Goal: Task Accomplishment & Management: Manage account settings

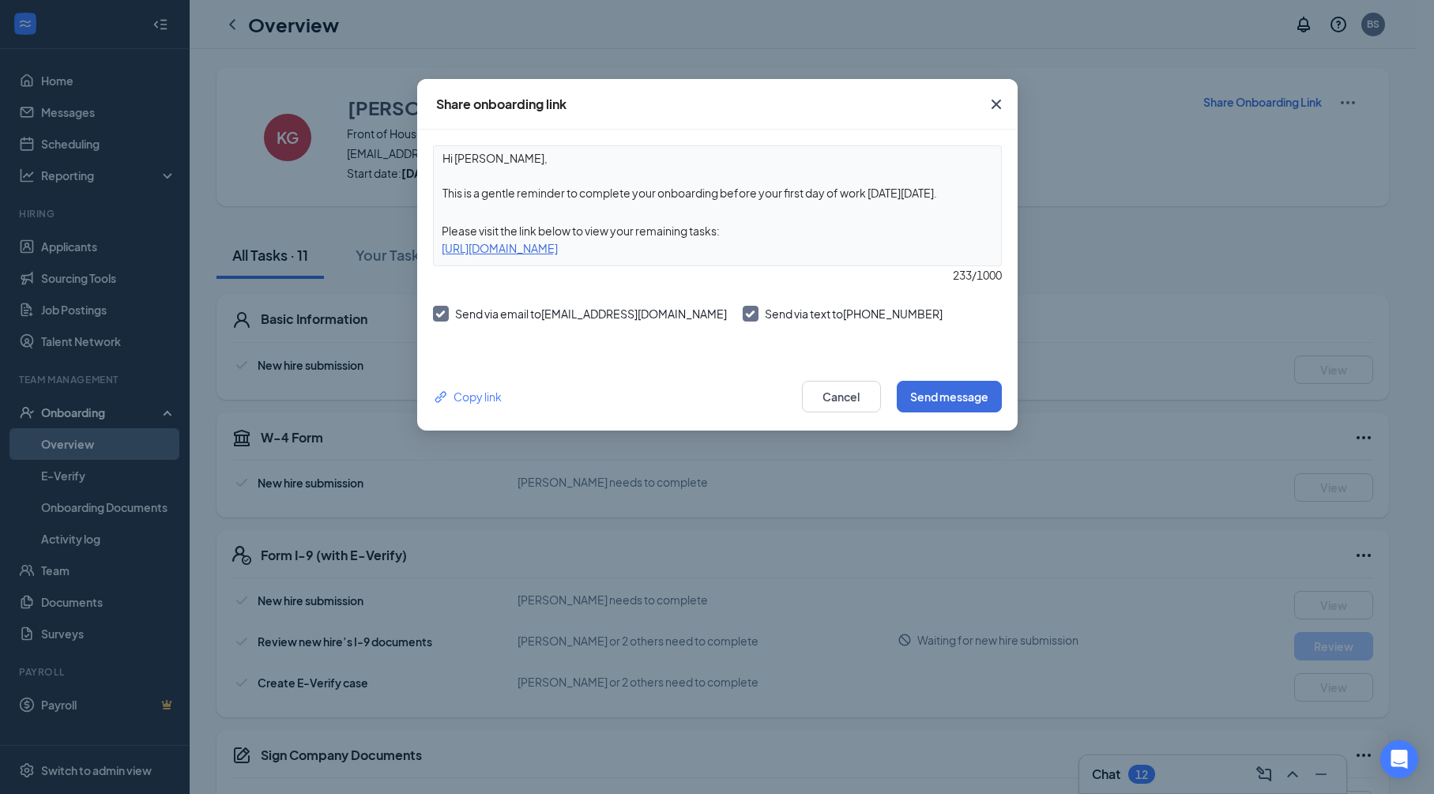
click at [995, 107] on icon "Cross" at bounding box center [996, 104] width 19 height 19
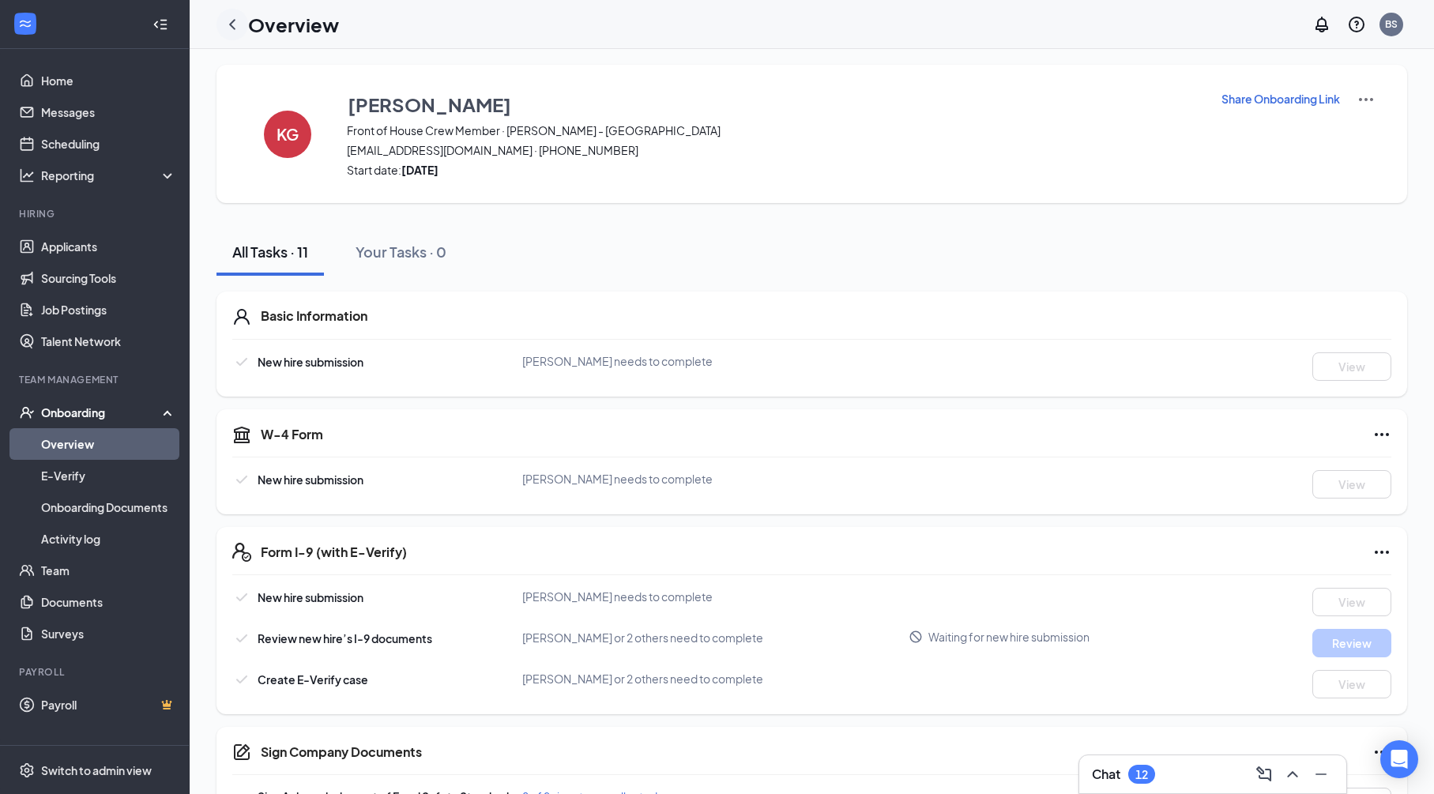
click at [243, 28] on div at bounding box center [232, 25] width 32 height 32
click at [235, 23] on icon "ChevronLeft" at bounding box center [232, 24] width 19 height 19
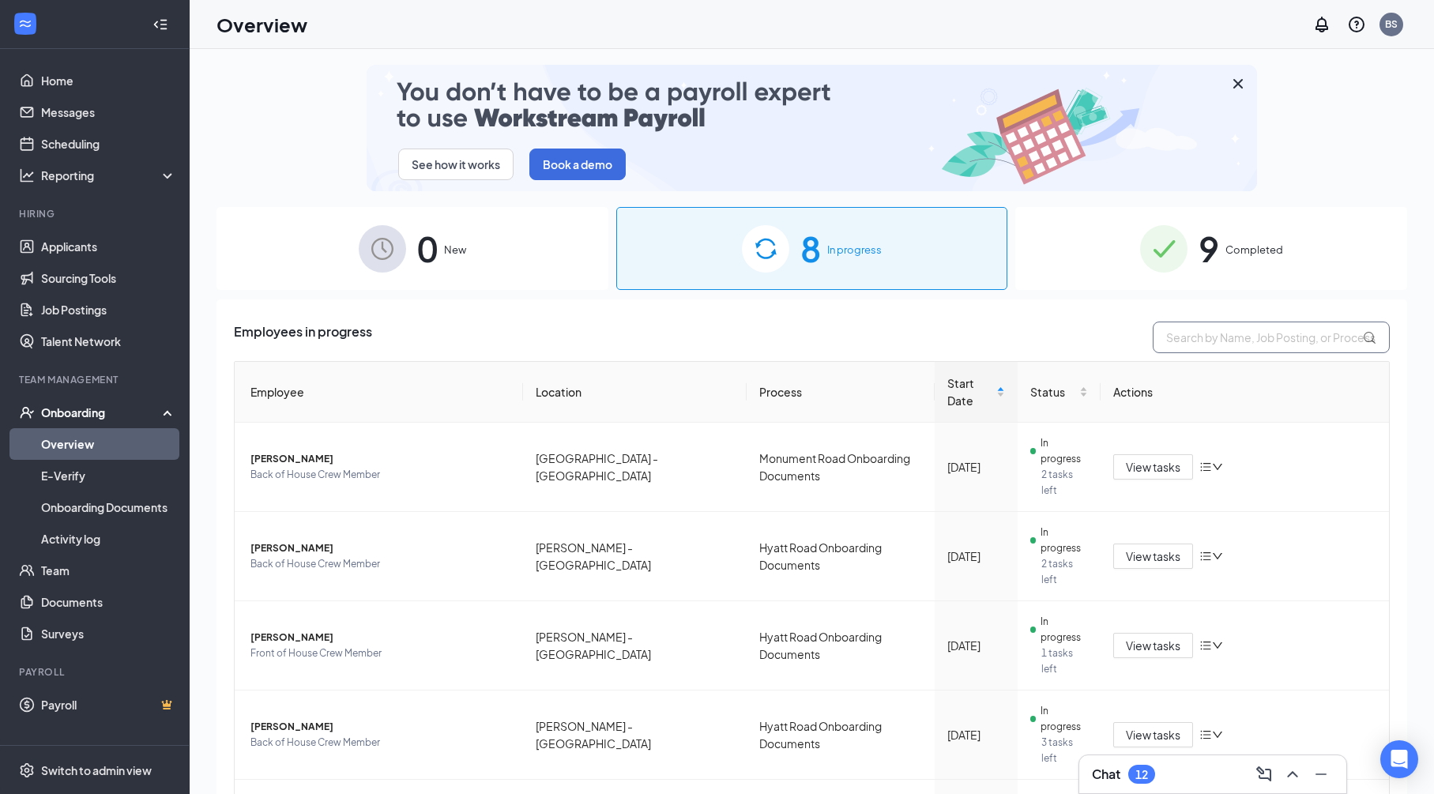
click at [1226, 337] on input "text" at bounding box center [1271, 338] width 237 height 32
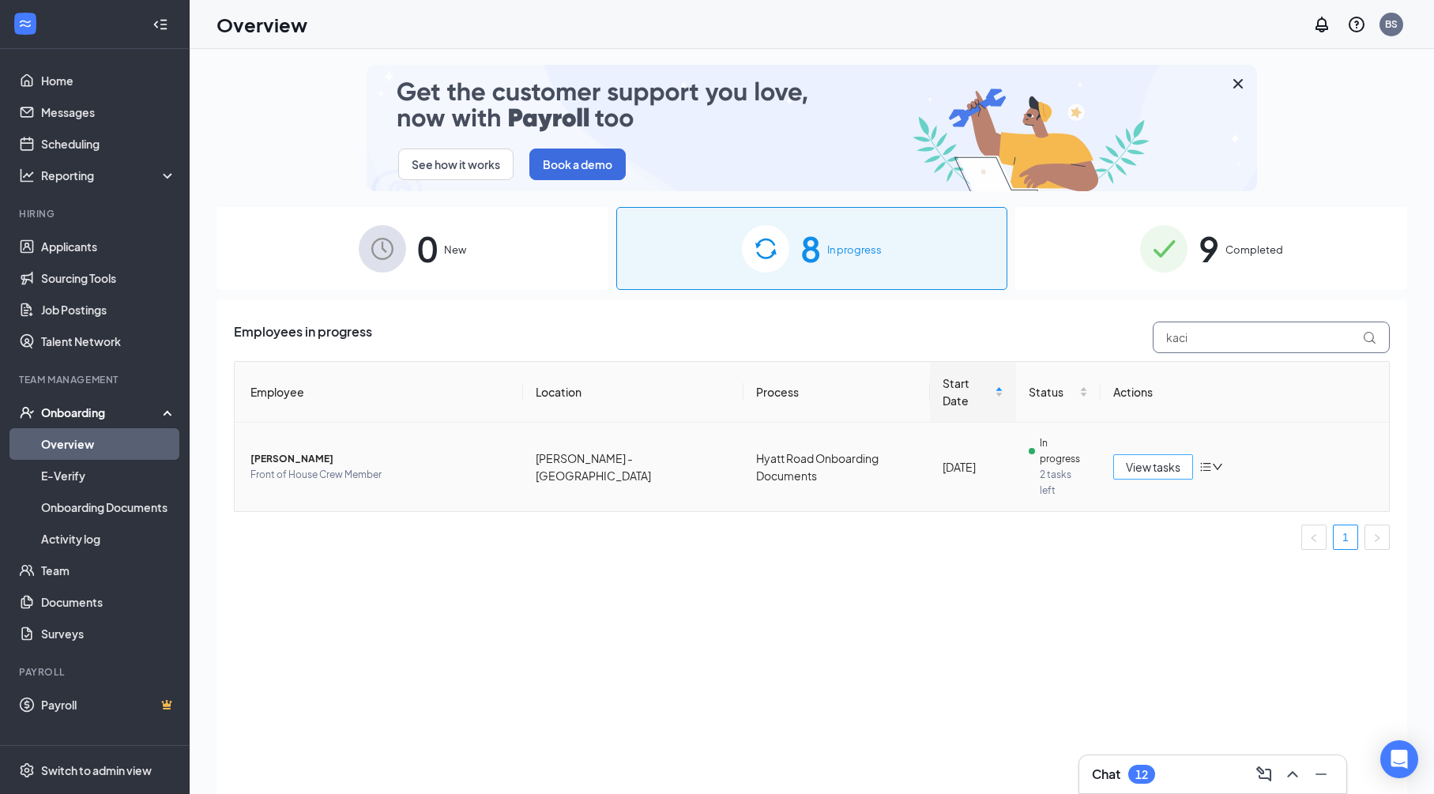
type input "kaci"
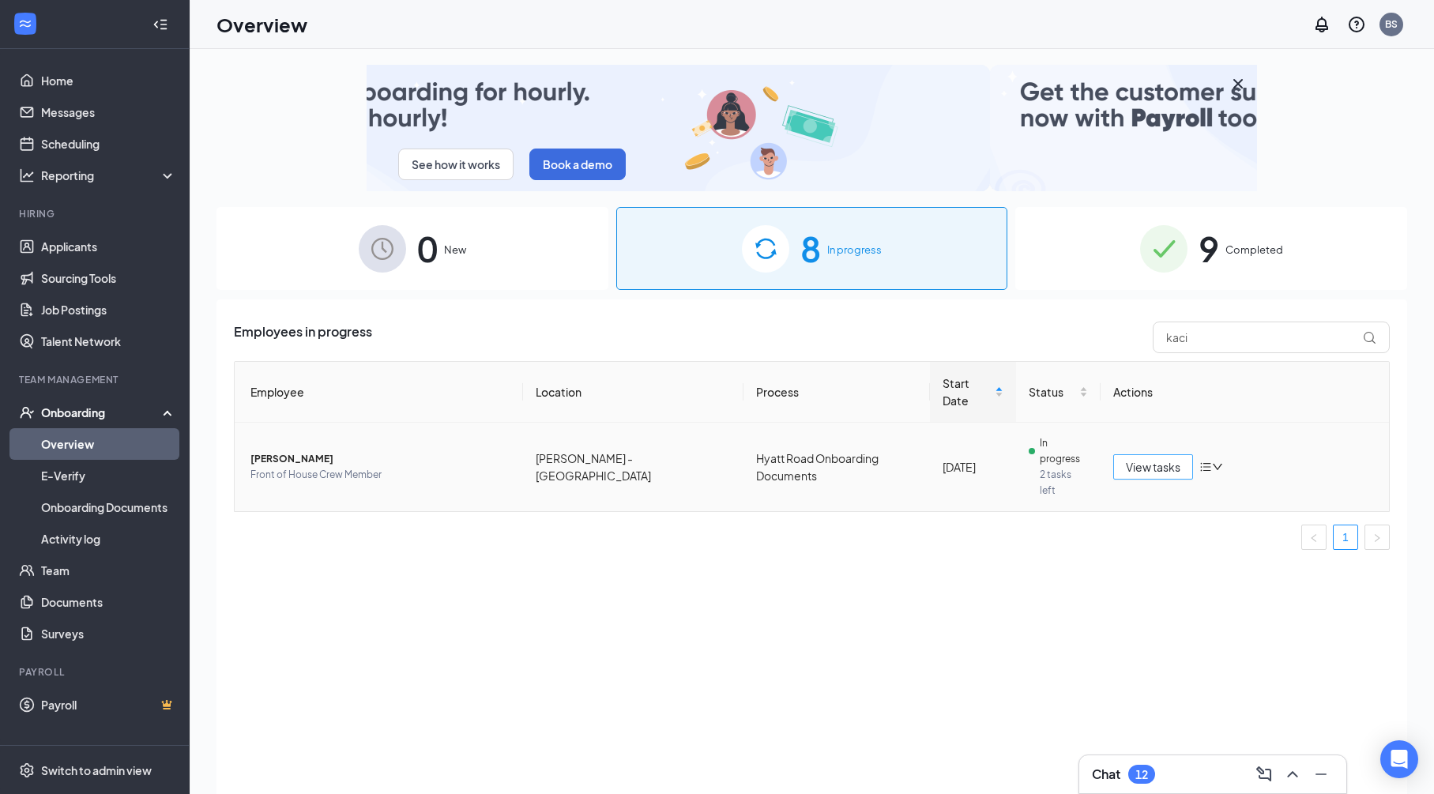
click at [1131, 458] on span "View tasks" at bounding box center [1153, 466] width 55 height 17
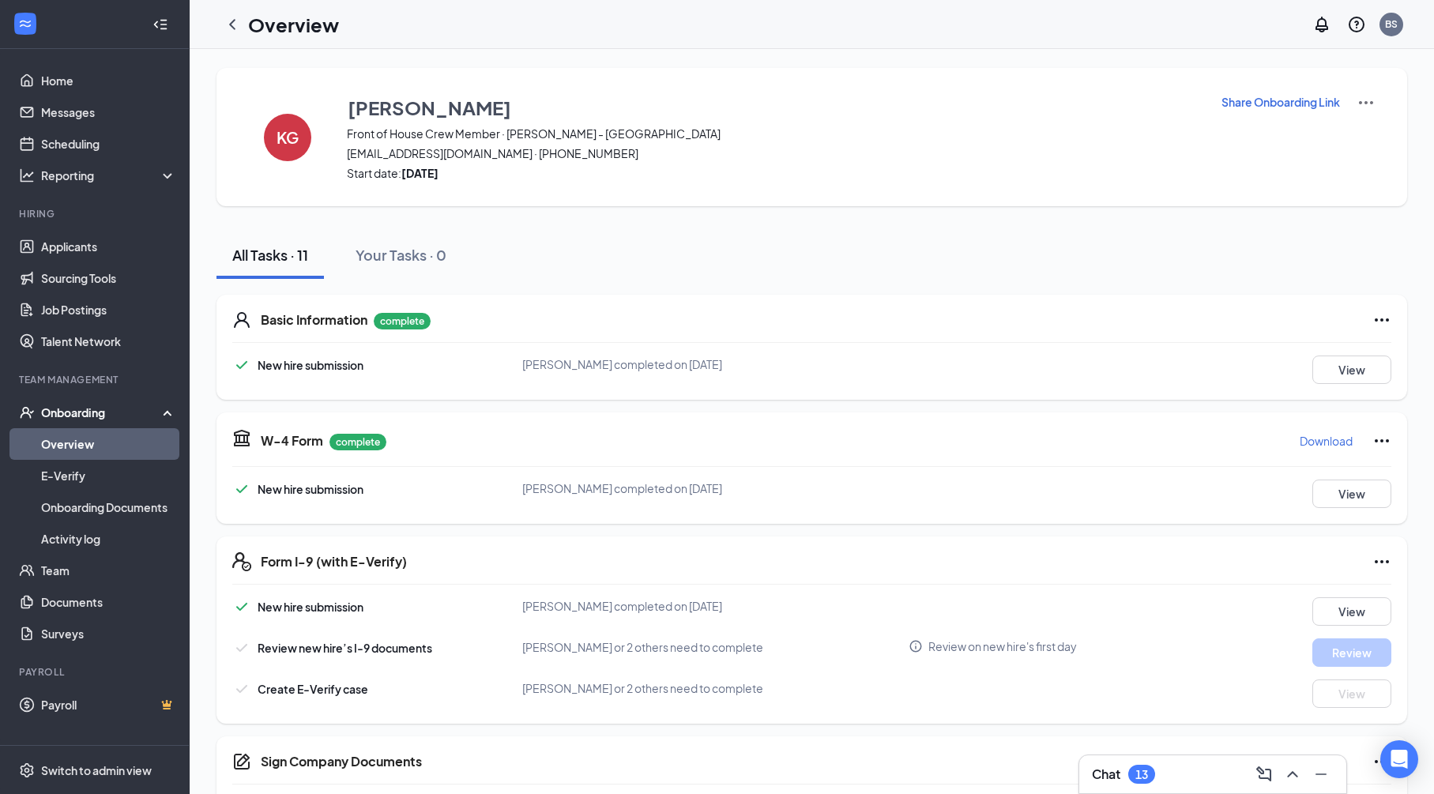
click at [1278, 106] on p "Share Onboarding Link" at bounding box center [1280, 102] width 119 height 16
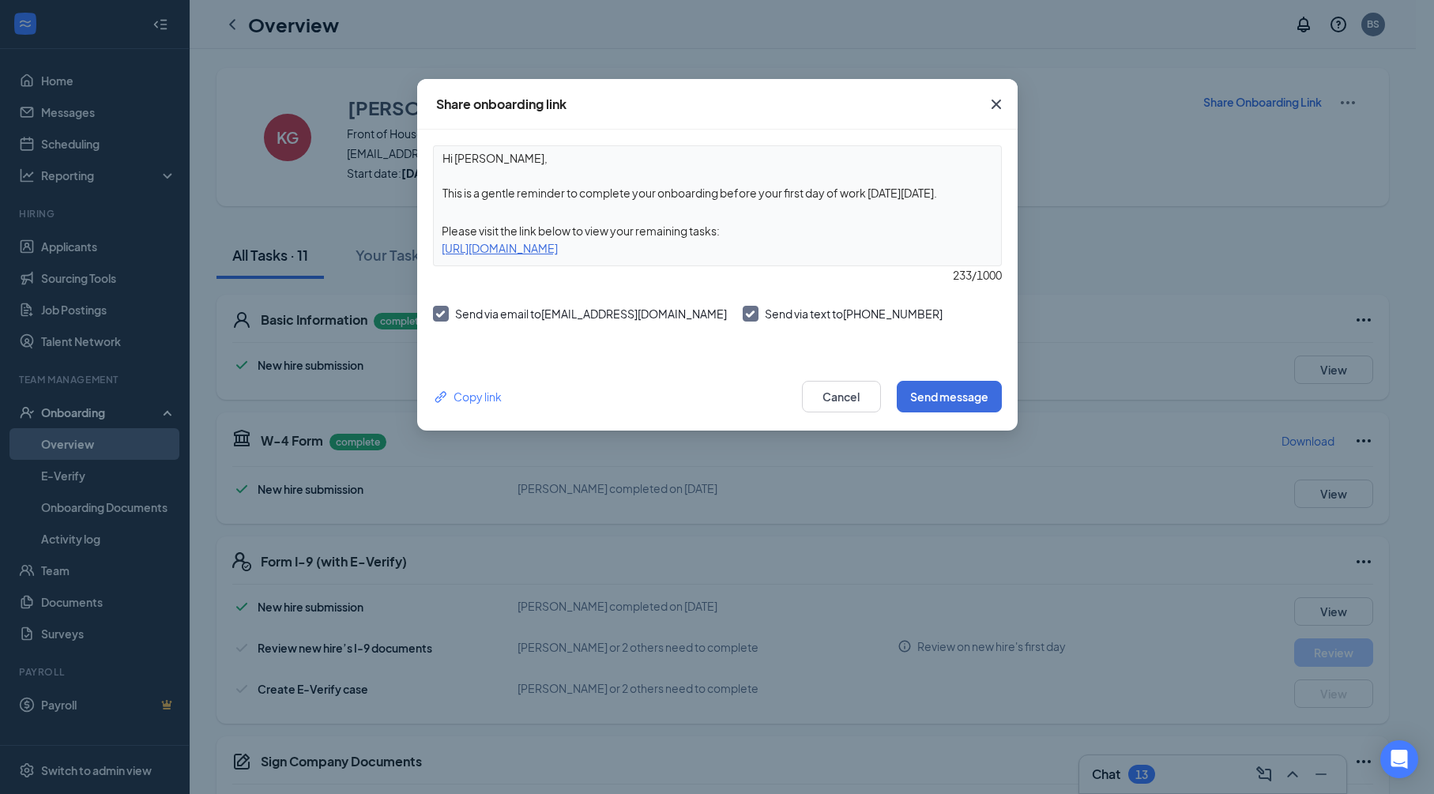
click at [707, 250] on div "https://www.workstream.us/j/onboarding/50aee11c/employee?locale=en" at bounding box center [717, 247] width 567 height 17
click at [781, 252] on div "https://www.workstream.us/j/onboarding/50aee11c/employee?locale=en" at bounding box center [717, 247] width 567 height 17
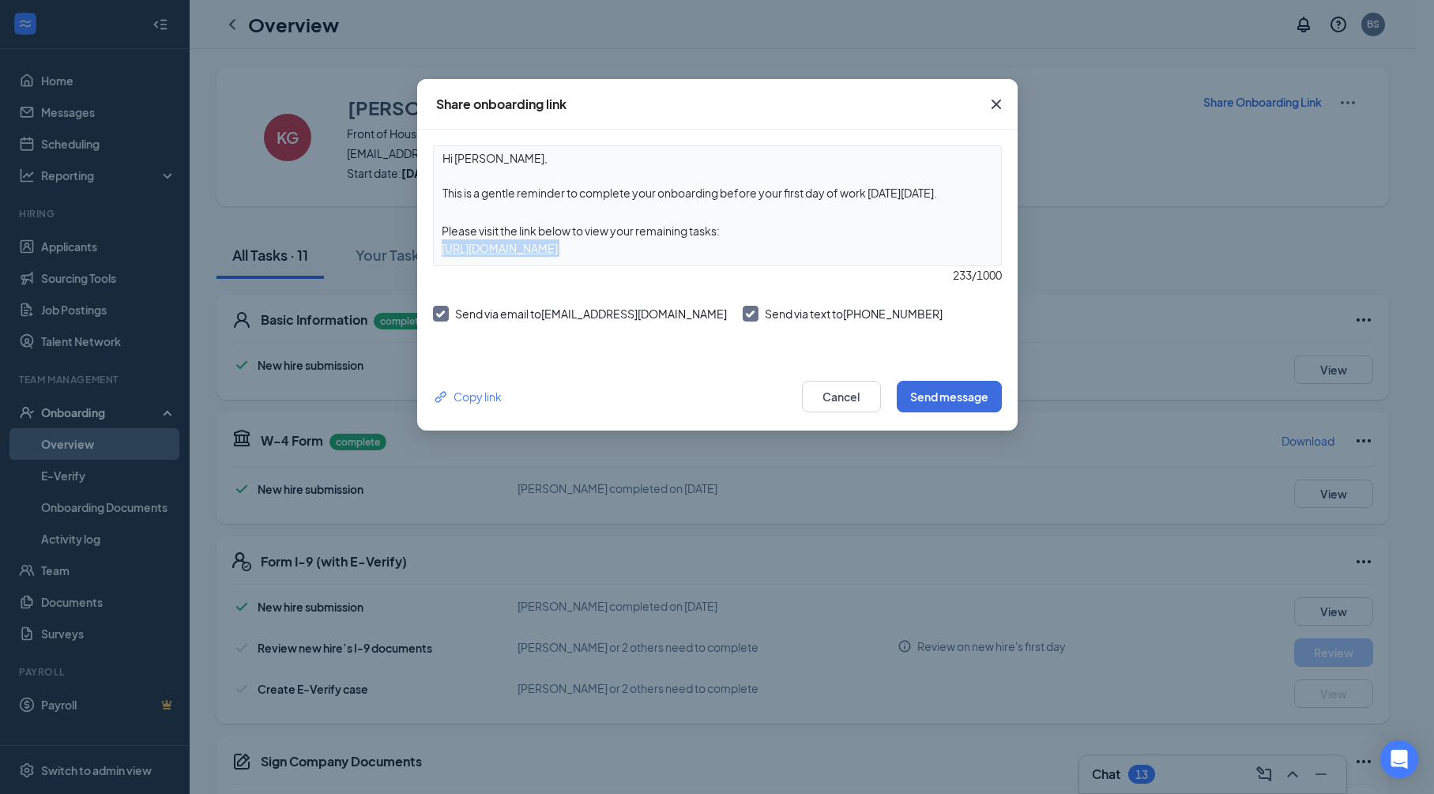
copy div "https://www.workstream.us/j/onboarding/50aee11c/employee?locale=en"
click at [997, 107] on icon "Cross" at bounding box center [996, 104] width 19 height 19
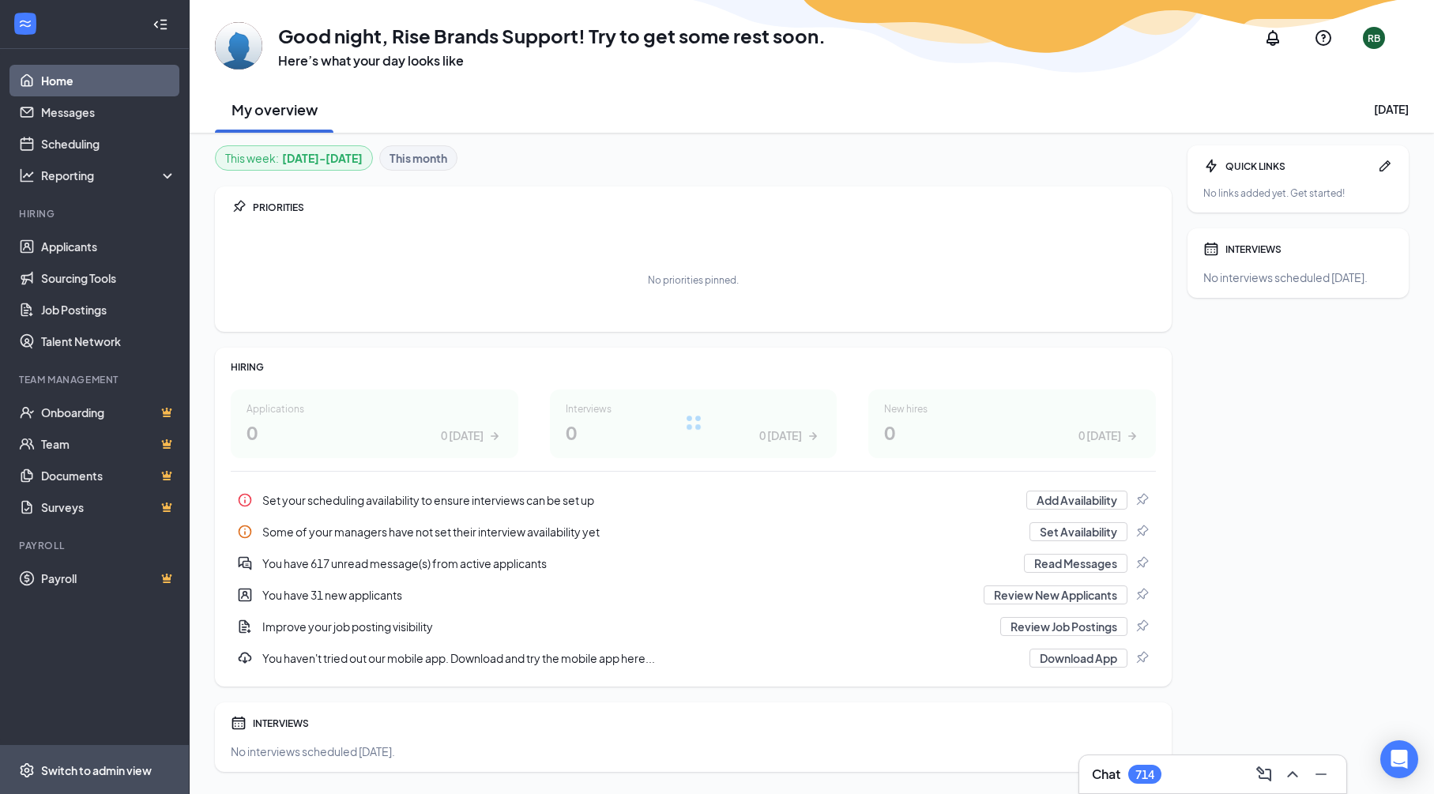
click at [100, 771] on div "Switch to admin view" at bounding box center [96, 770] width 111 height 16
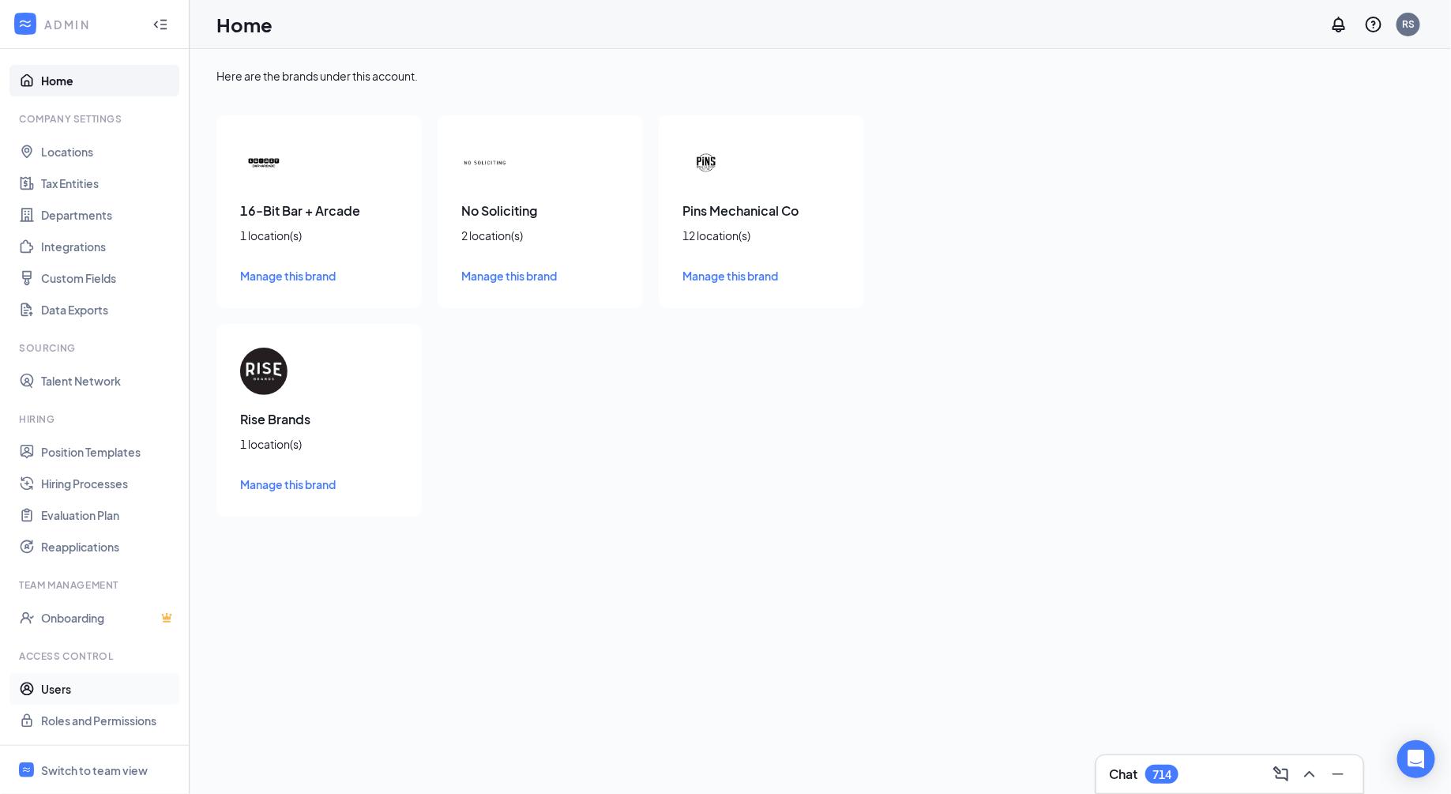
click at [83, 691] on link "Users" at bounding box center [108, 689] width 135 height 32
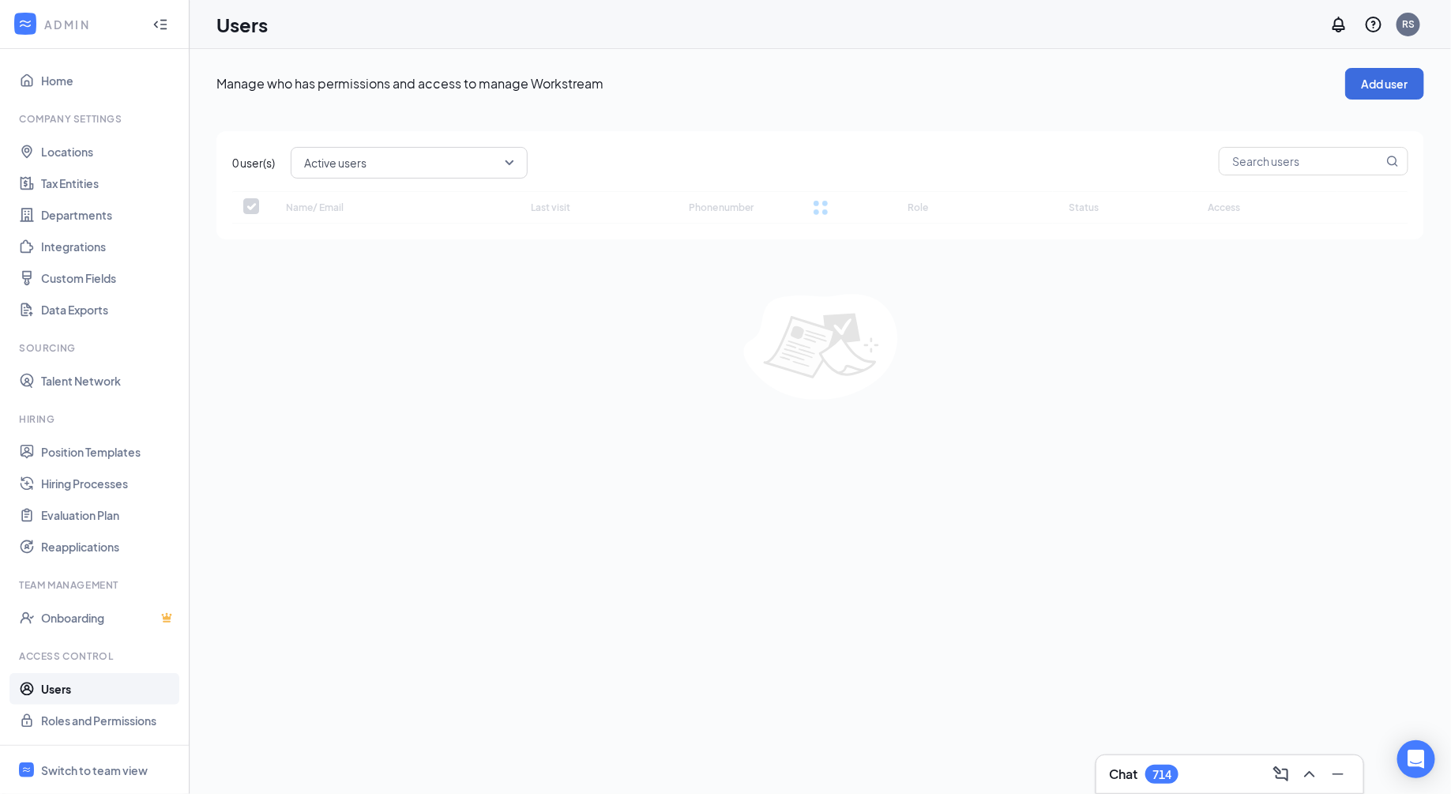
checkbox input "false"
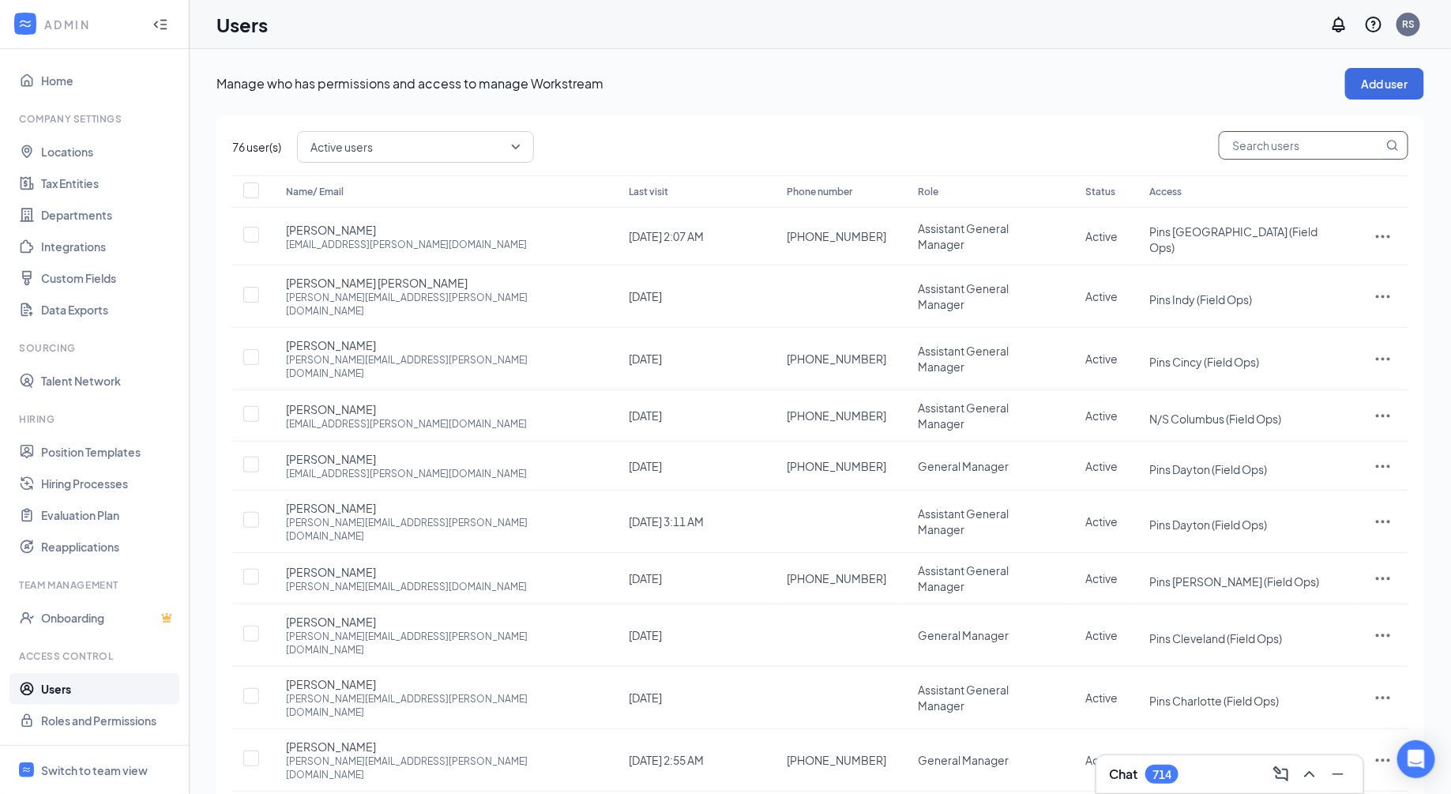
click at [1275, 145] on input "text" at bounding box center [1302, 145] width 164 height 27
type input "gret"
checkbox input "true"
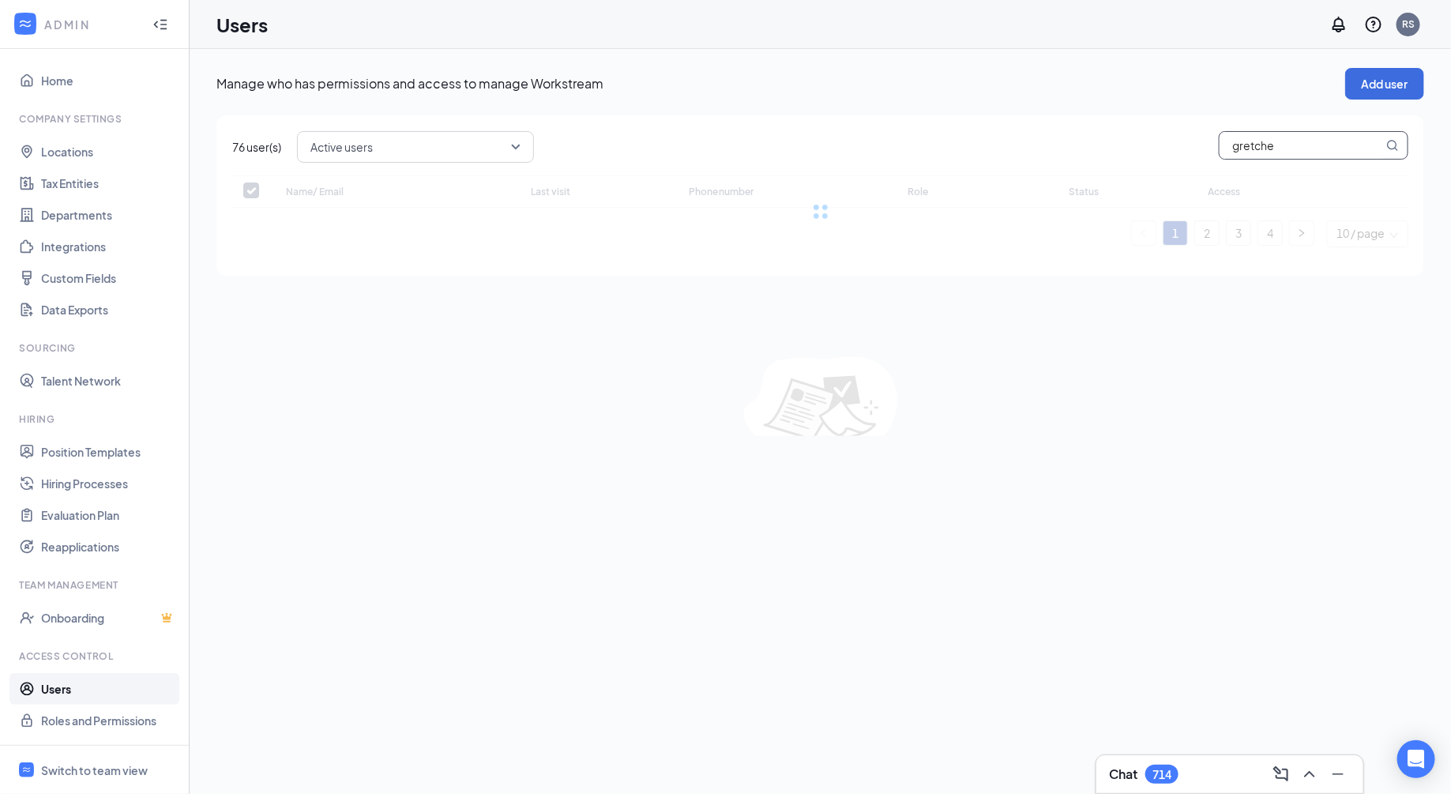
type input "gretcheb"
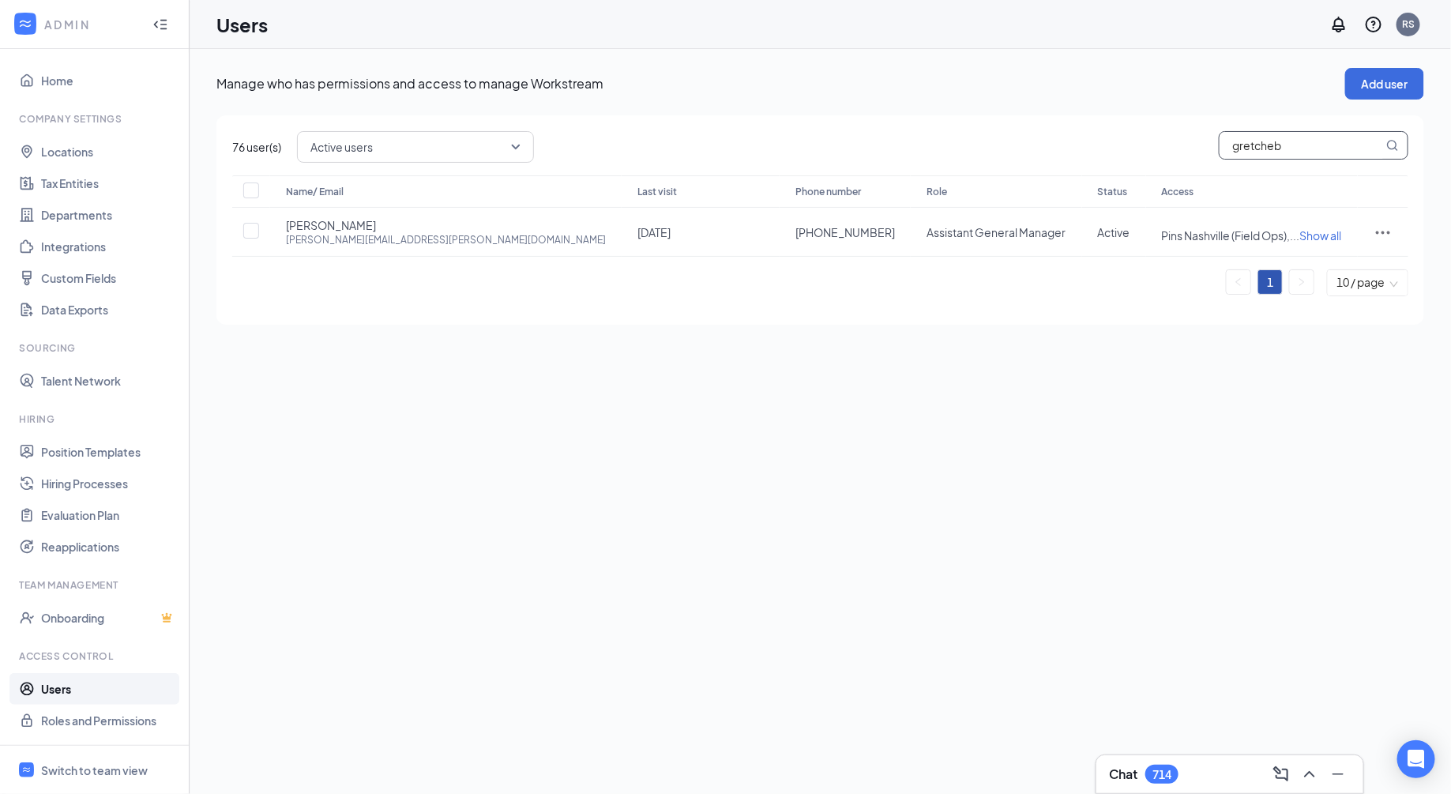
checkbox input "true"
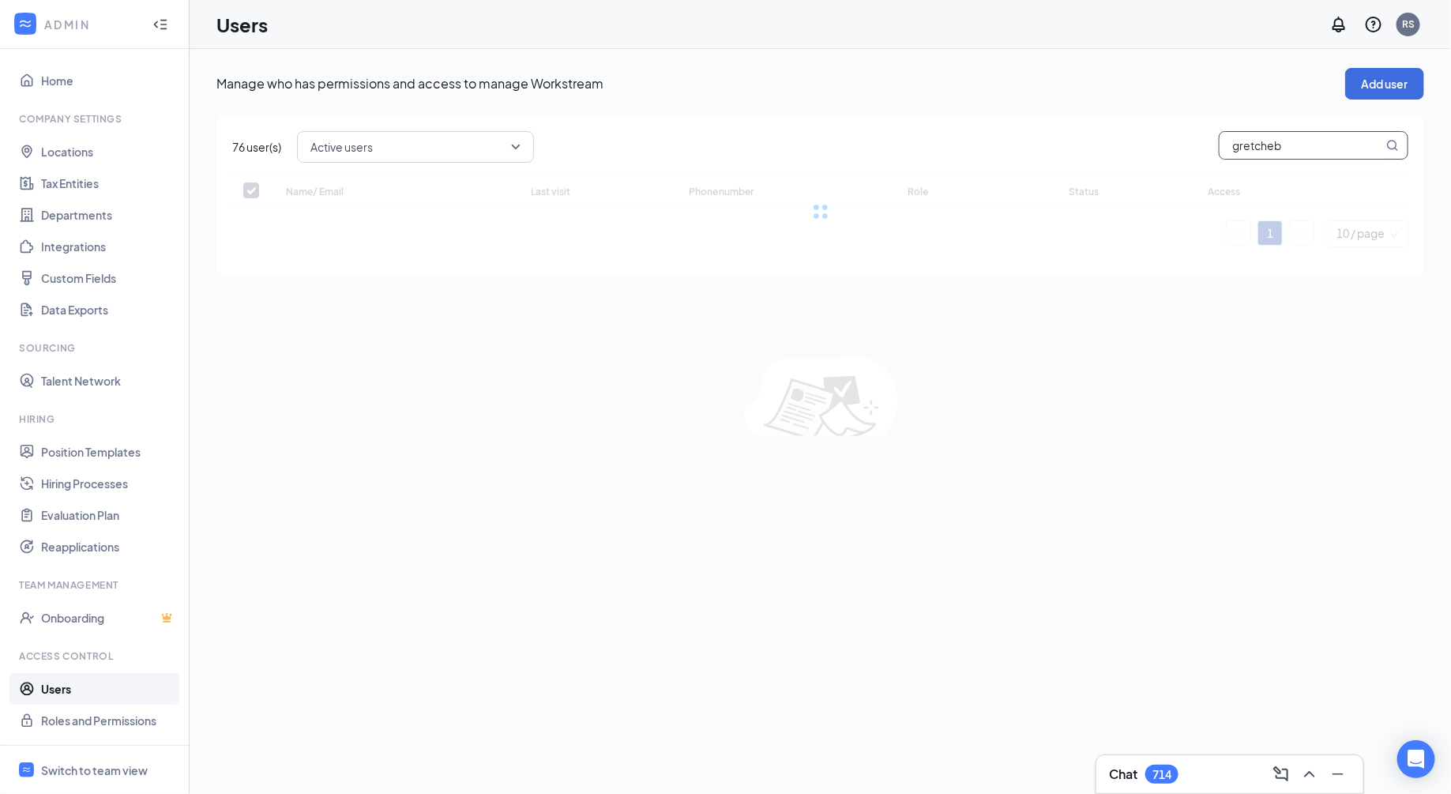
type input "gretche"
checkbox input "true"
type input "[PERSON_NAME]"
checkbox input "false"
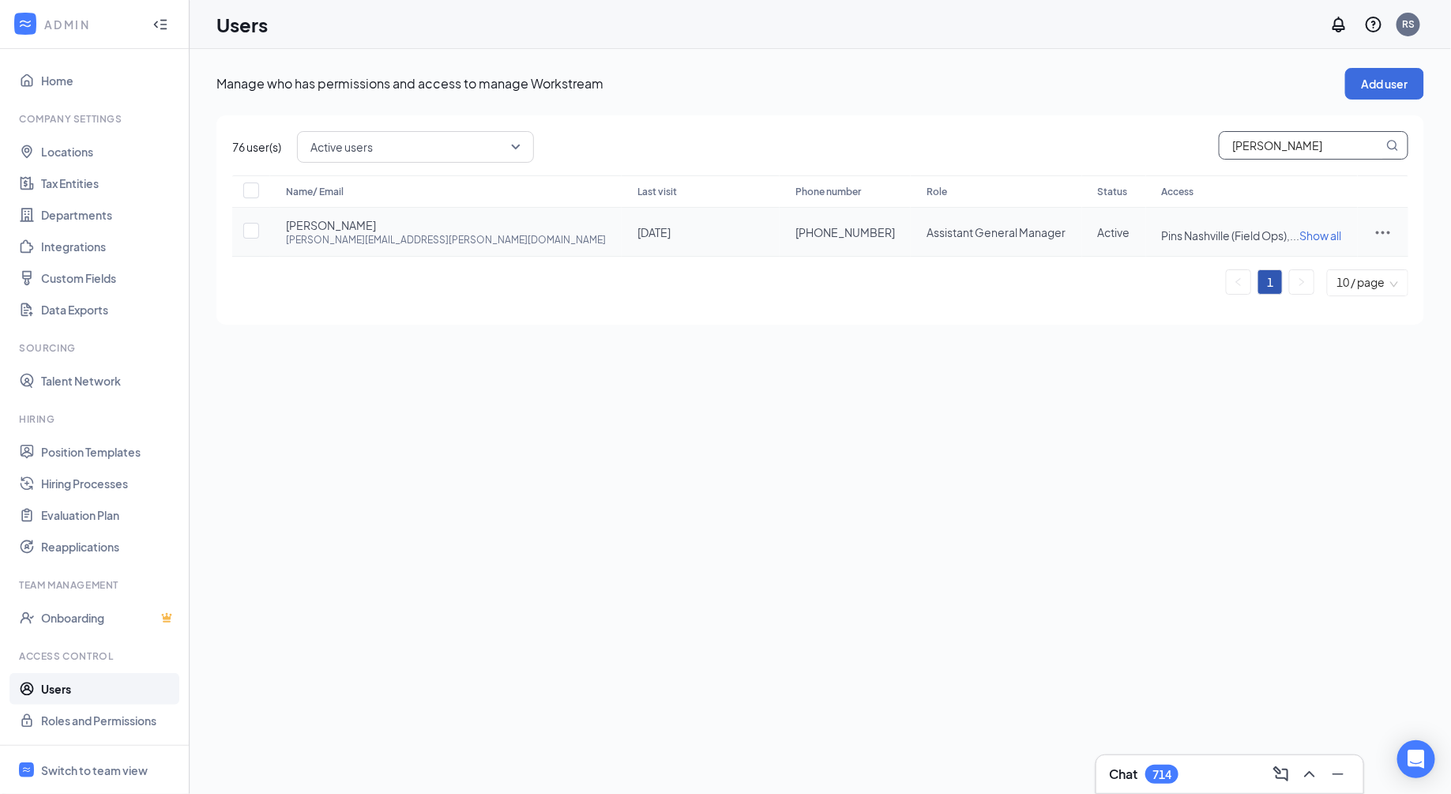
type input "[PERSON_NAME]"
click at [1380, 232] on icon "ActionsIcon" at bounding box center [1383, 232] width 19 height 19
click at [1305, 270] on span "Edit user" at bounding box center [1304, 266] width 45 height 14
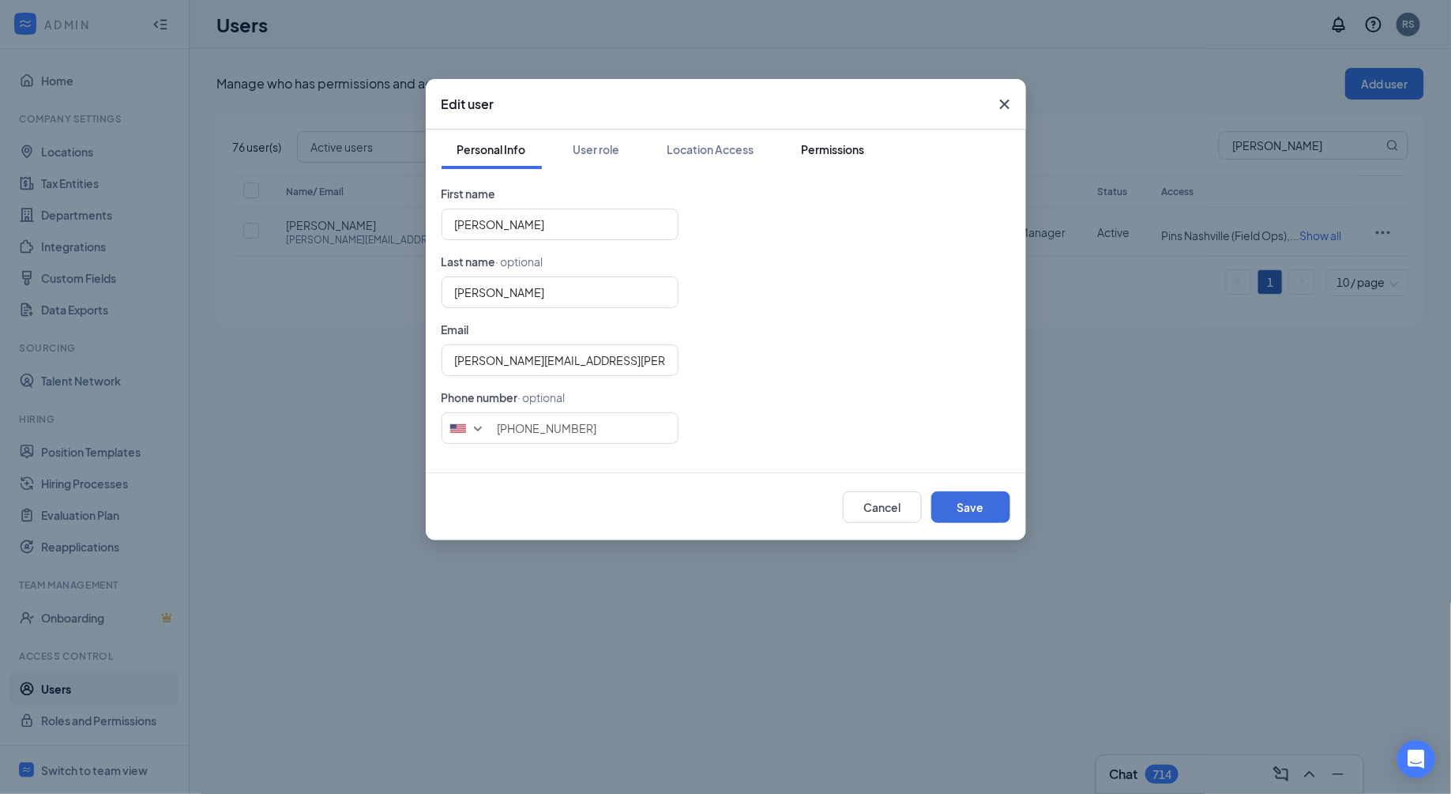
click at [854, 153] on div "Permissions" at bounding box center [833, 149] width 63 height 16
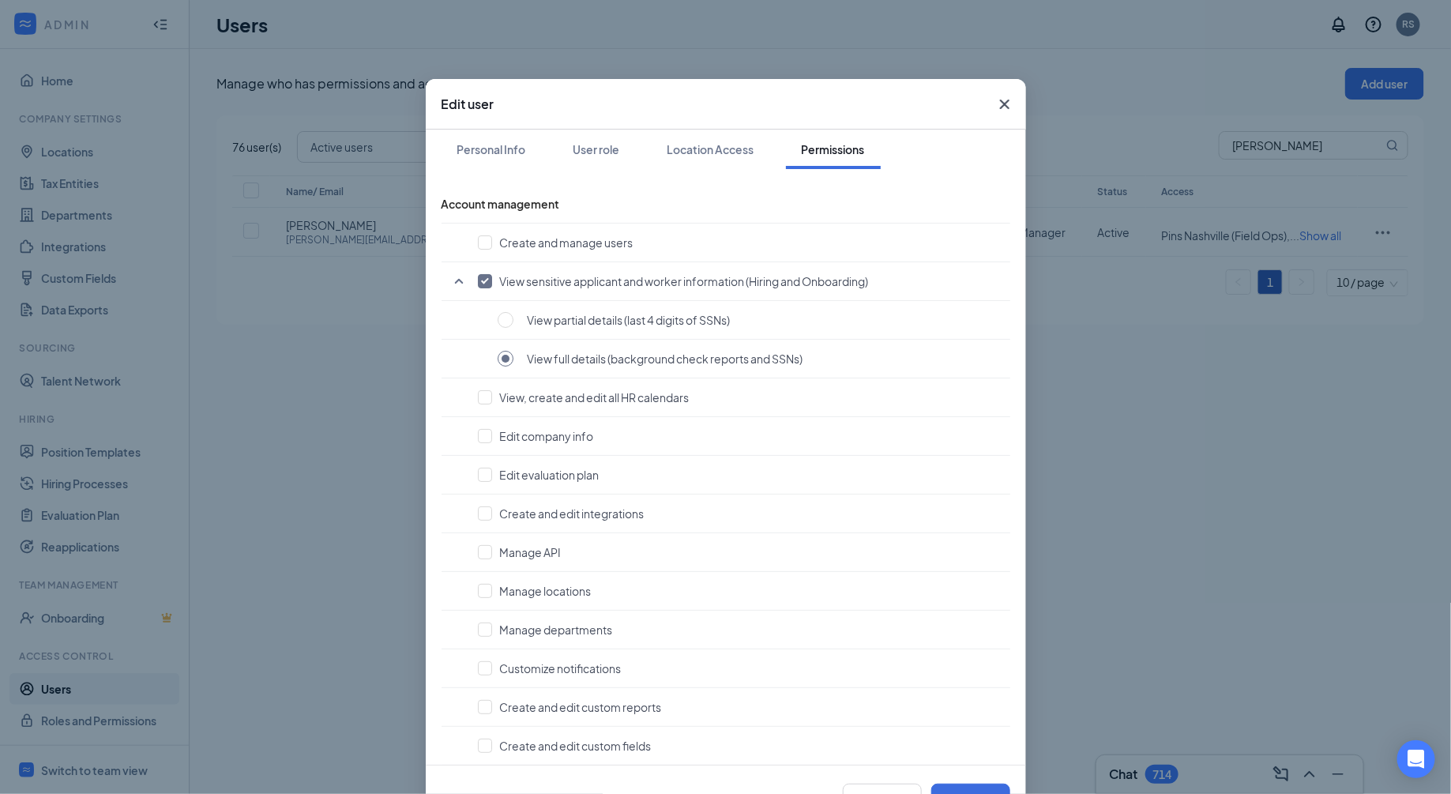
click at [995, 107] on icon "Cross" at bounding box center [1004, 104] width 19 height 19
